Goal: Navigation & Orientation: Find specific page/section

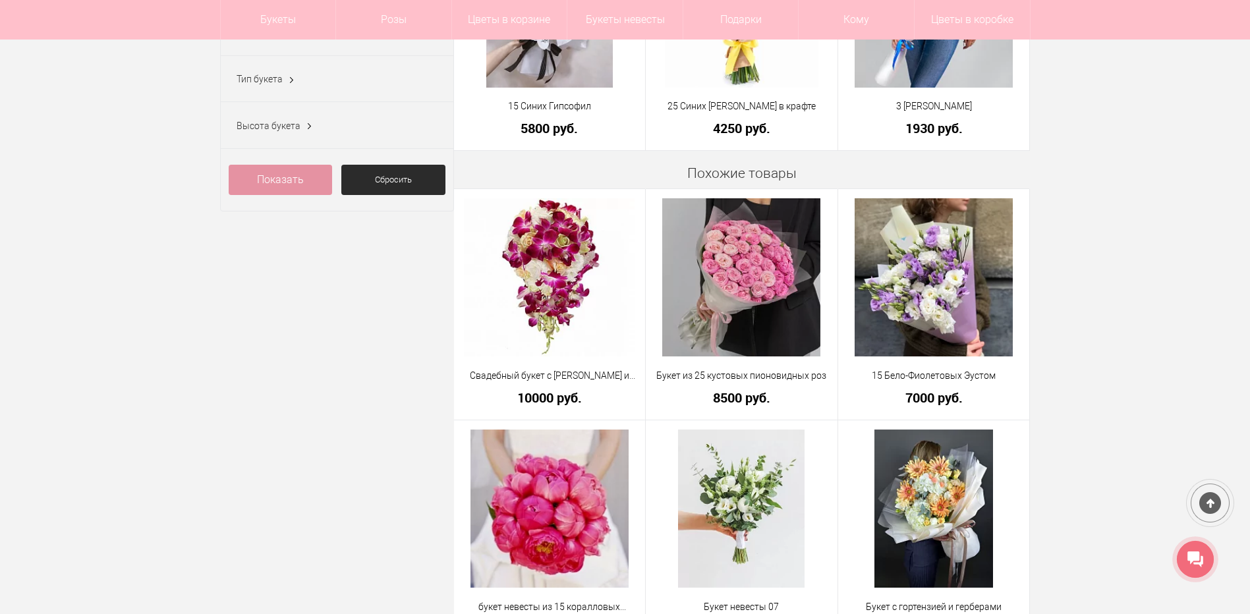
scroll to position [527, 0]
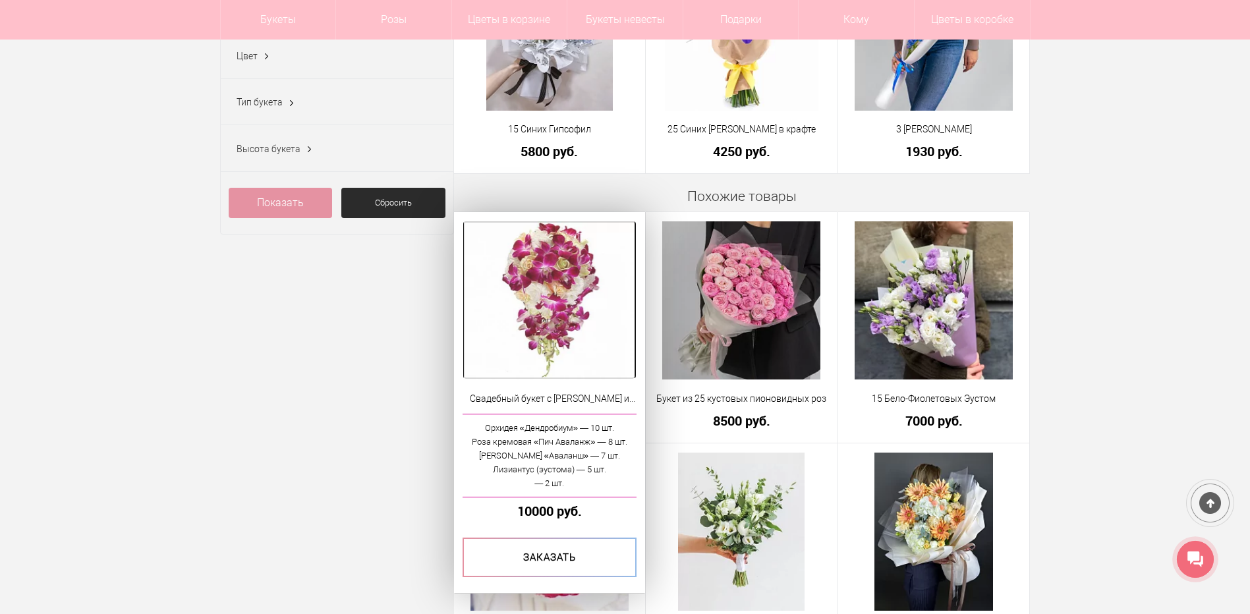
click at [557, 260] on img at bounding box center [549, 300] width 171 height 158
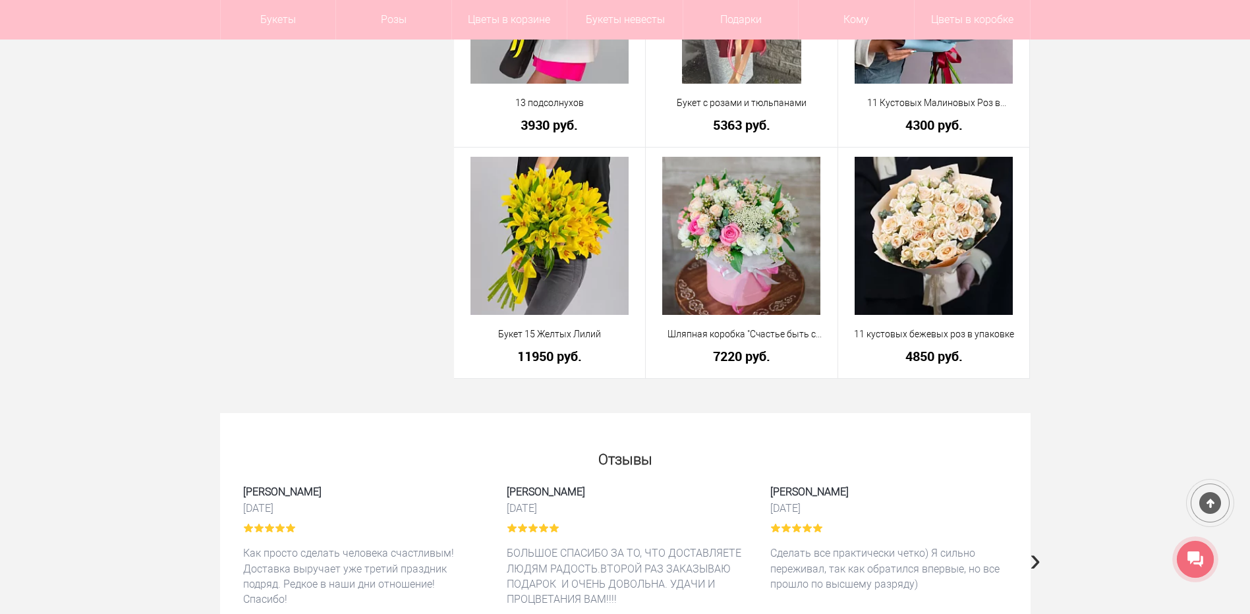
scroll to position [3137, 0]
click at [1207, 498] on div at bounding box center [1210, 503] width 48 height 48
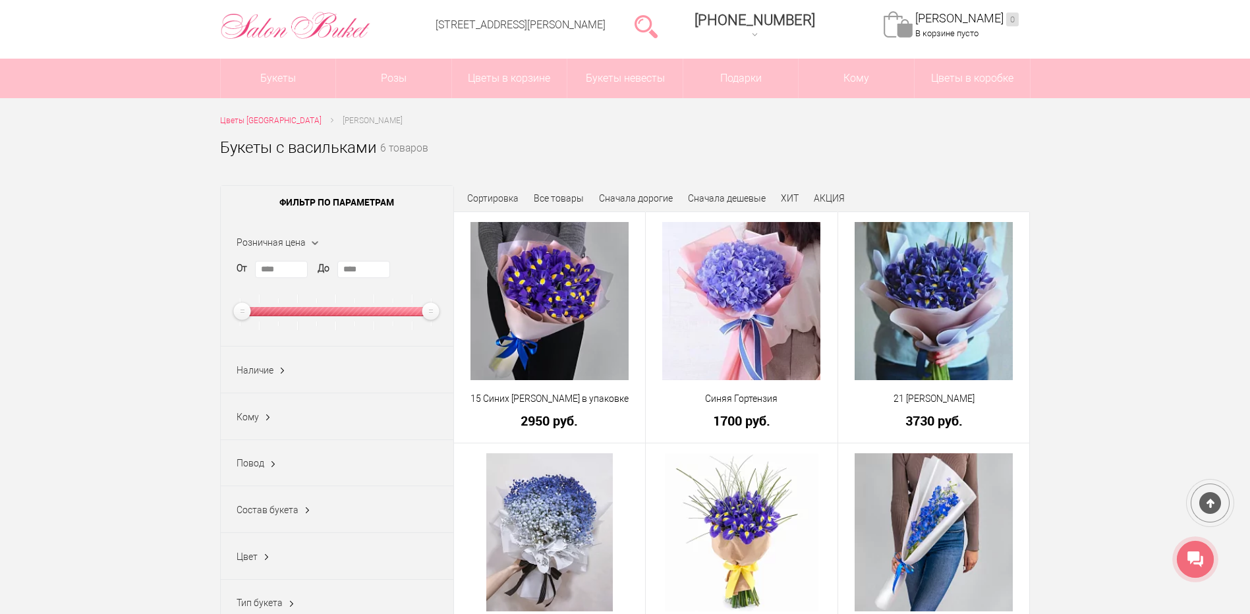
scroll to position [132, 0]
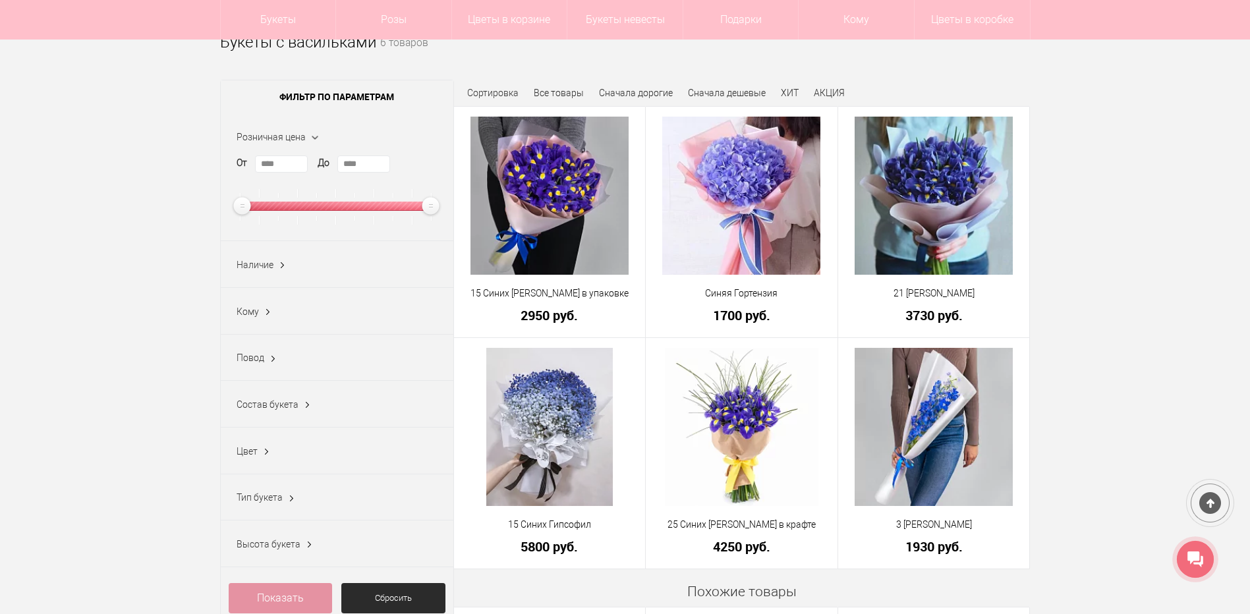
click at [261, 310] on ins at bounding box center [268, 312] width 14 height 17
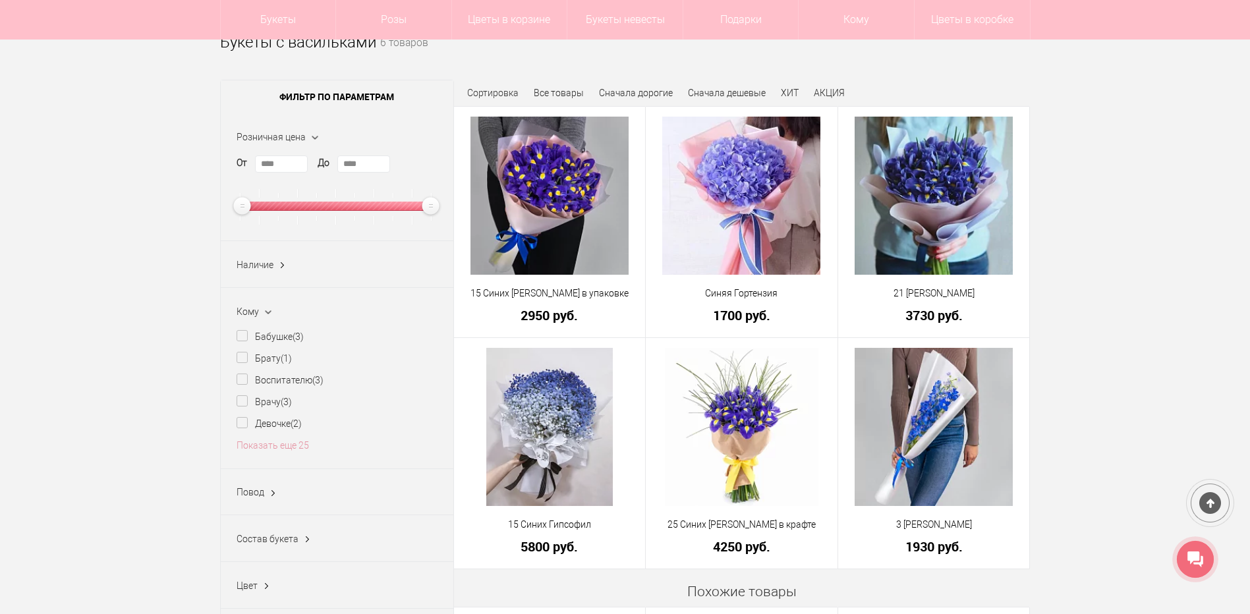
click at [260, 308] on ins at bounding box center [267, 312] width 17 height 14
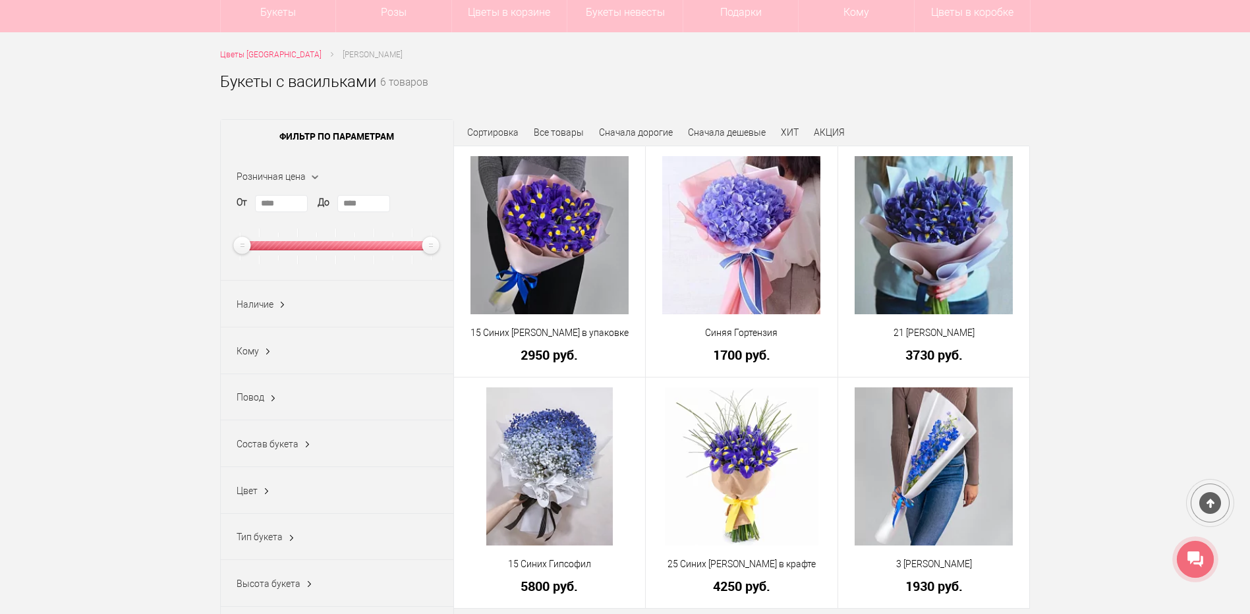
scroll to position [0, 0]
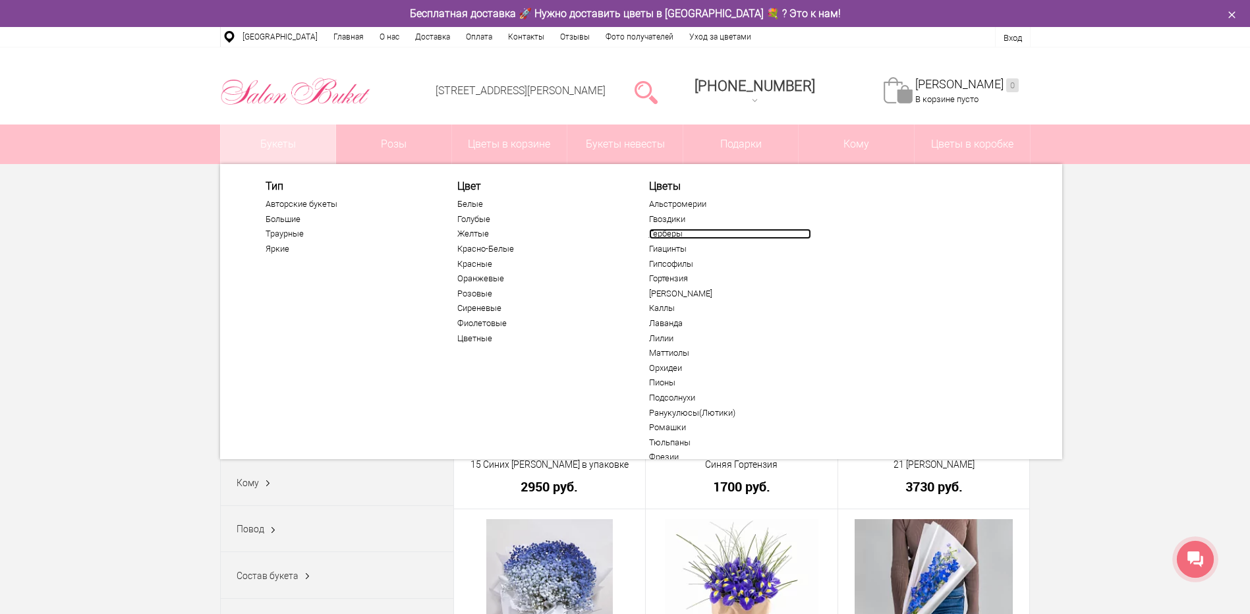
click at [669, 238] on link "Герберы" at bounding box center [730, 234] width 162 height 11
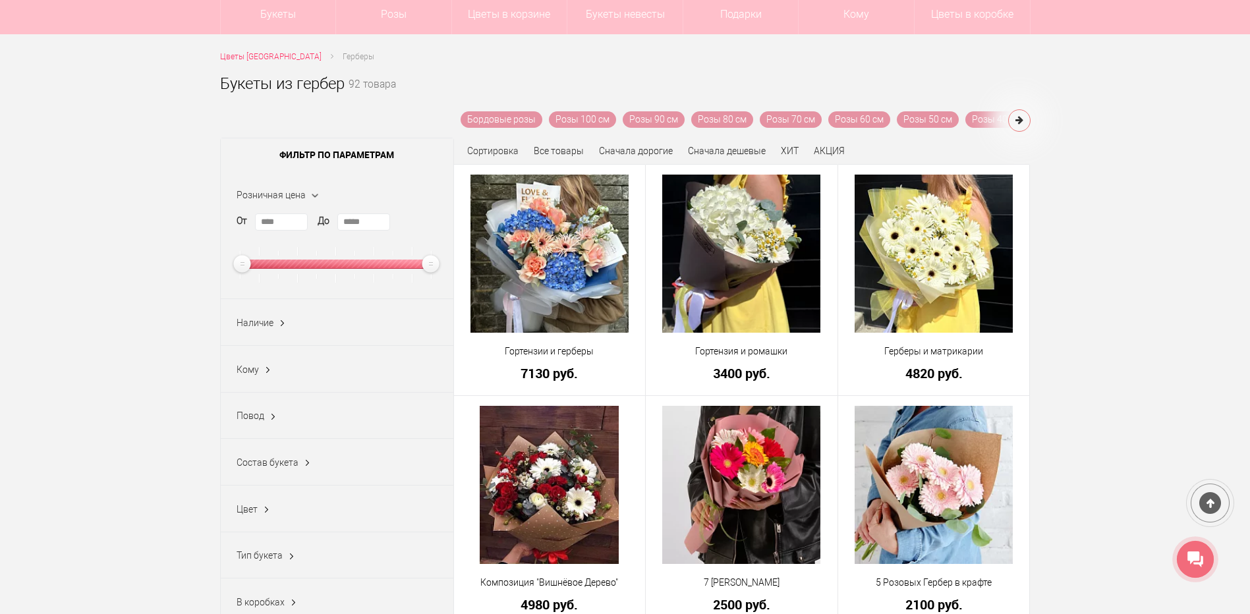
scroll to position [66, 0]
